Goal: Book appointment/travel/reservation

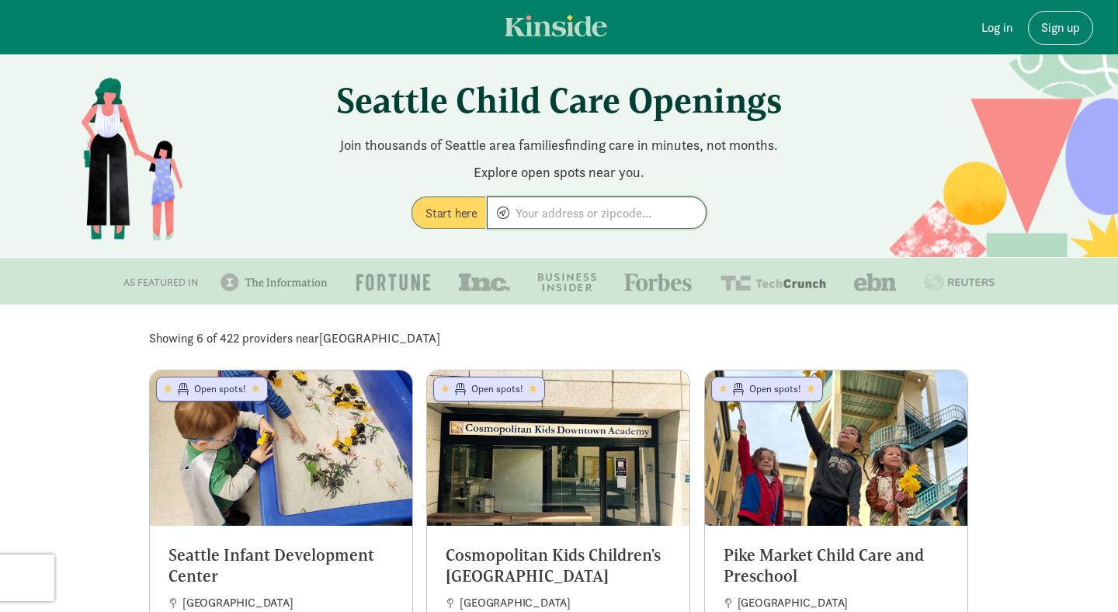
click at [540, 211] on input at bounding box center [597, 212] width 218 height 31
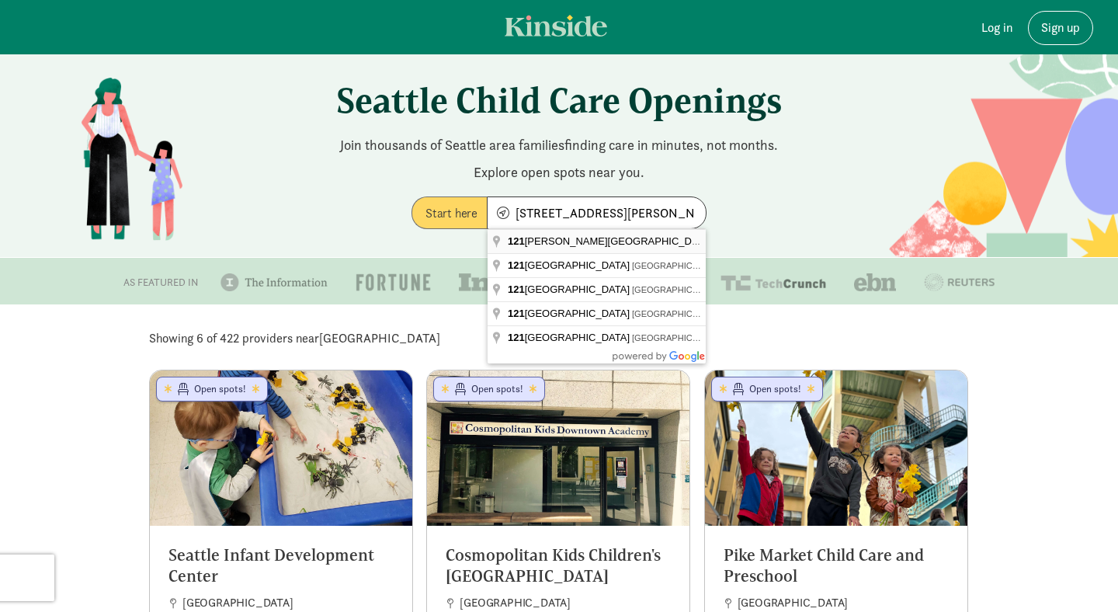
type input "121 Stewart St, Seattle, WA 98101, USA"
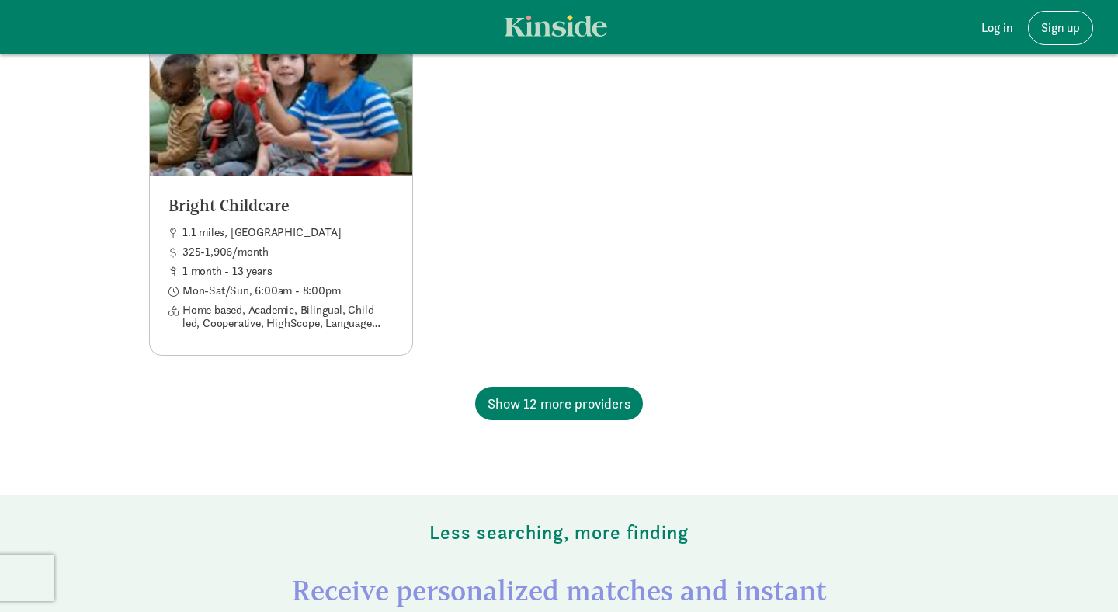
scroll to position [1082, 0]
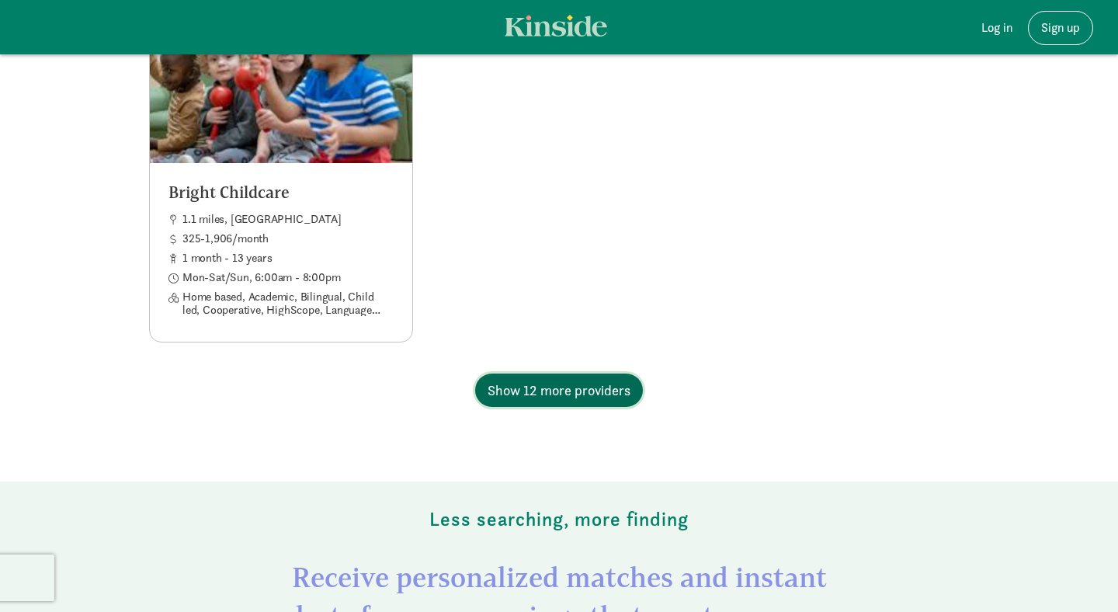
click at [514, 401] on button "Show 12 more providers" at bounding box center [559, 389] width 168 height 33
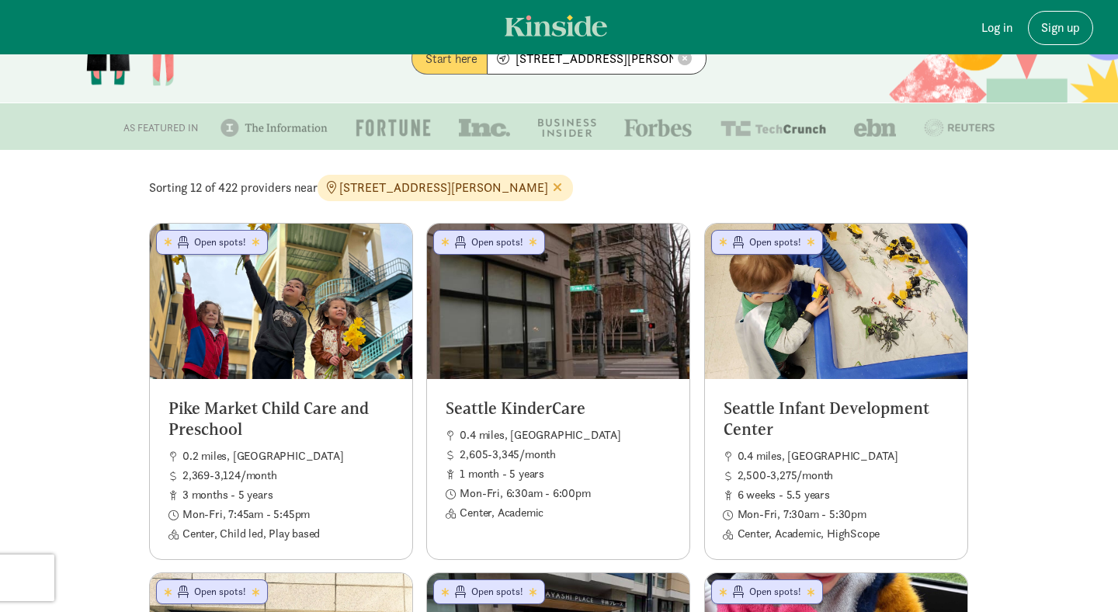
scroll to position [0, 0]
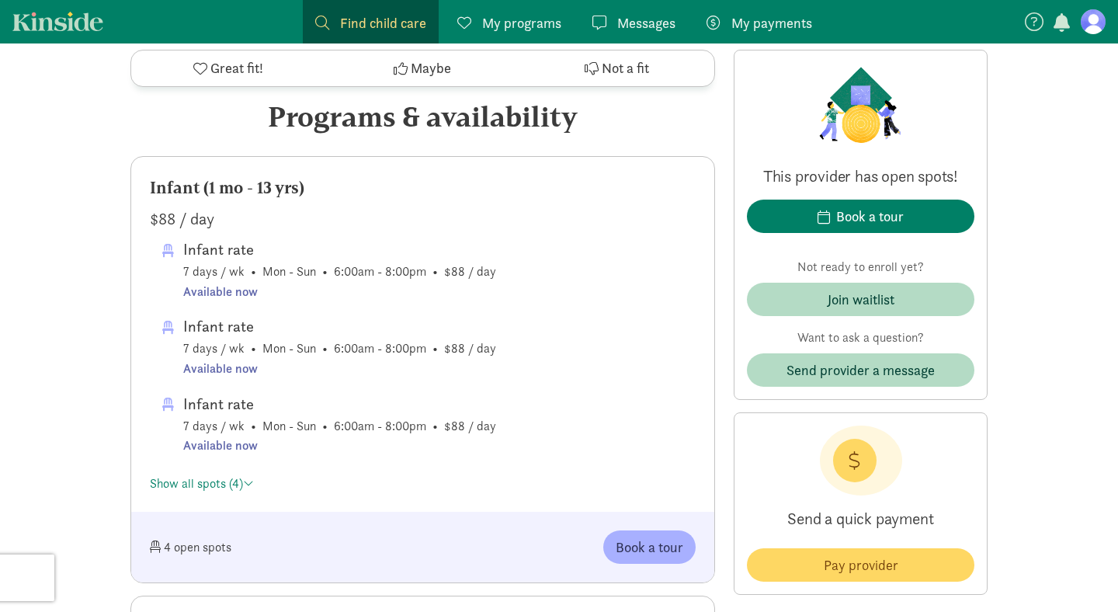
scroll to position [857, 0]
click at [232, 484] on link "Show all spots (4)" at bounding box center [202, 482] width 104 height 16
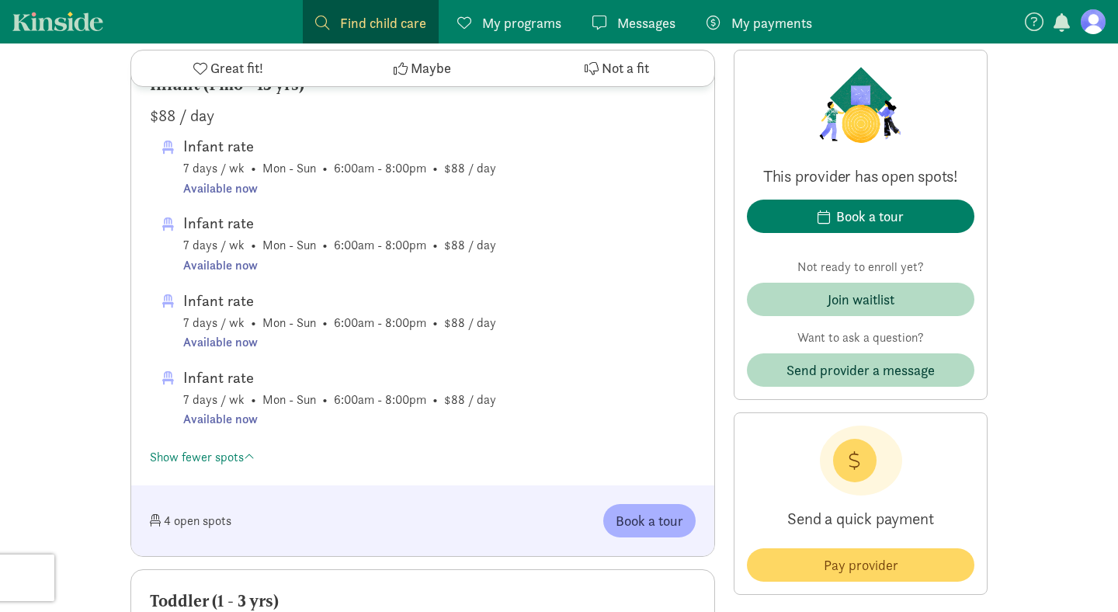
scroll to position [953, 0]
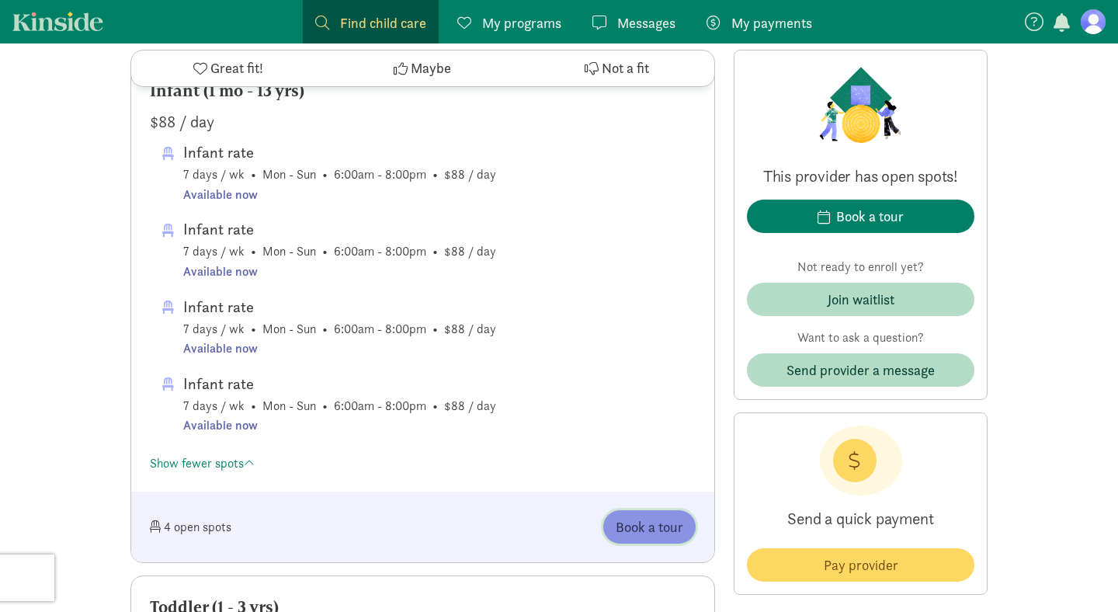
click at [644, 526] on span "Book a tour" at bounding box center [650, 526] width 68 height 21
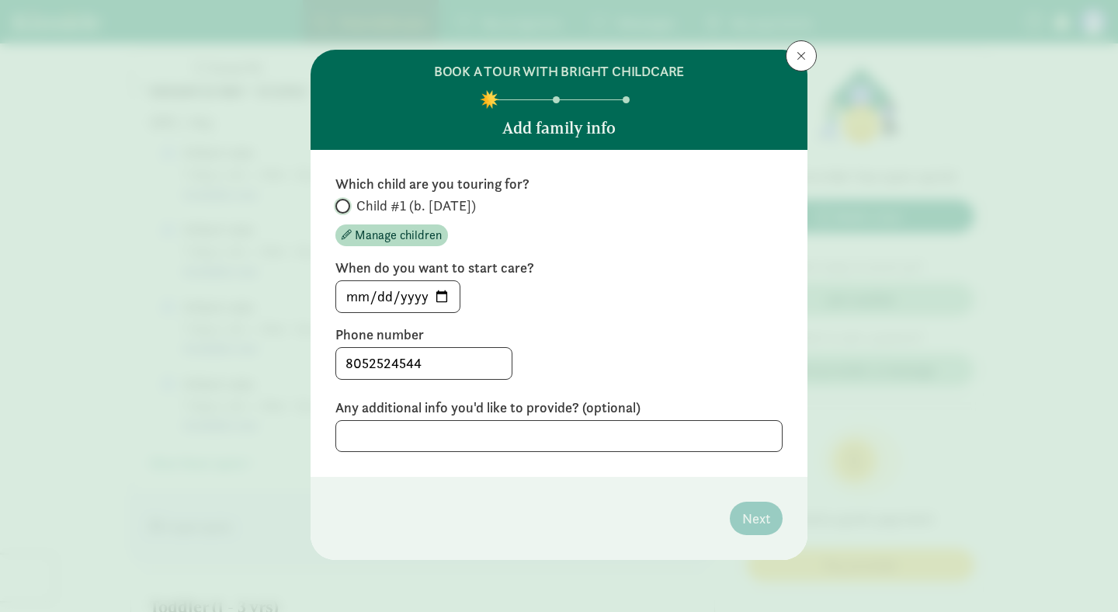
click at [342, 205] on input "Child #1 (b. [DATE])" at bounding box center [340, 206] width 10 height 10
radio input "true"
click at [440, 297] on input "[DATE]" at bounding box center [397, 296] width 123 height 31
type input "[DATE]"
click at [538, 428] on textarea at bounding box center [558, 436] width 447 height 32
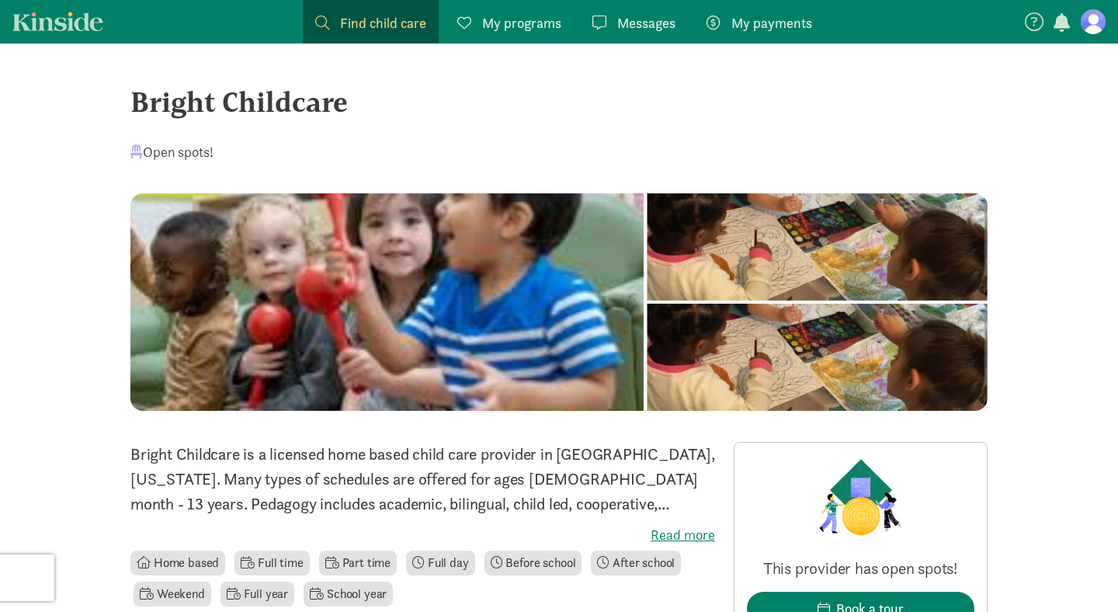
click at [86, 24] on link "Kinside" at bounding box center [57, 21] width 91 height 19
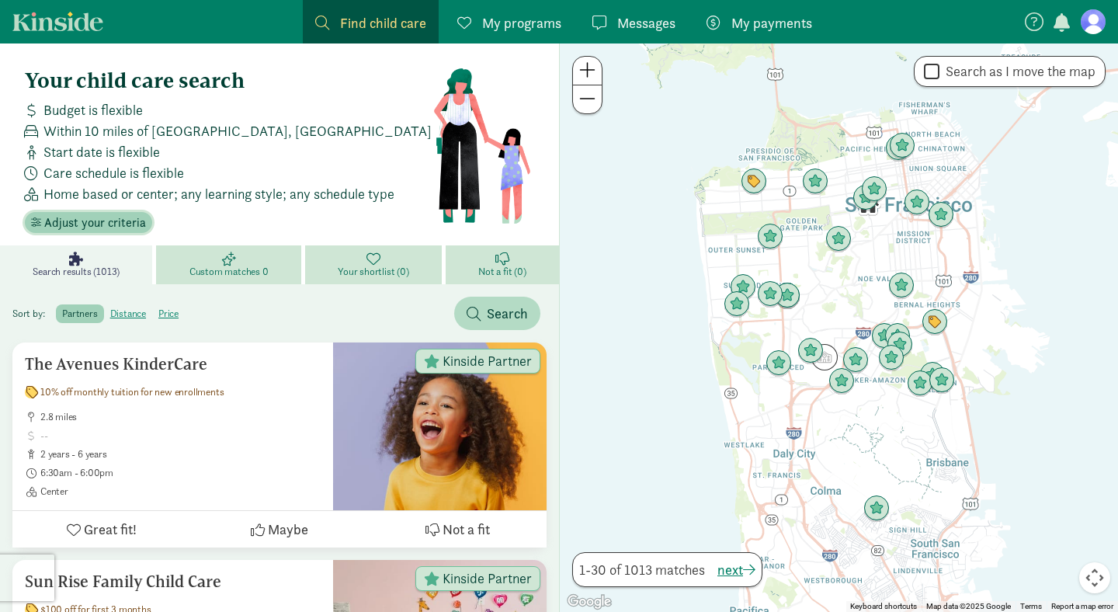
click at [98, 225] on span "Adjust your criteria" at bounding box center [95, 223] width 102 height 19
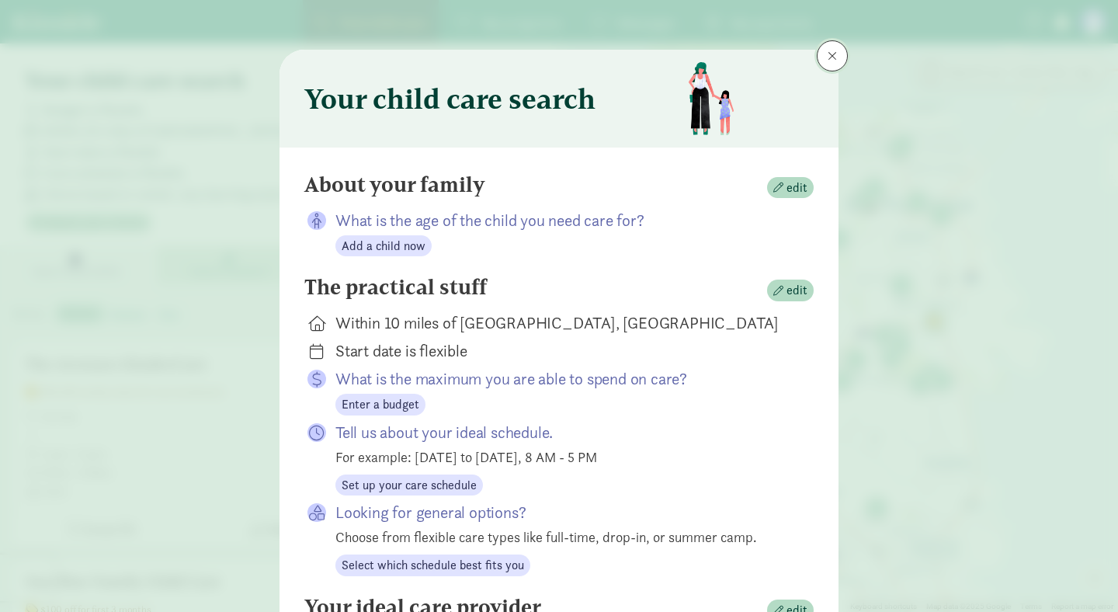
click at [825, 54] on button at bounding box center [832, 55] width 31 height 31
